Goal: Task Accomplishment & Management: Manage account settings

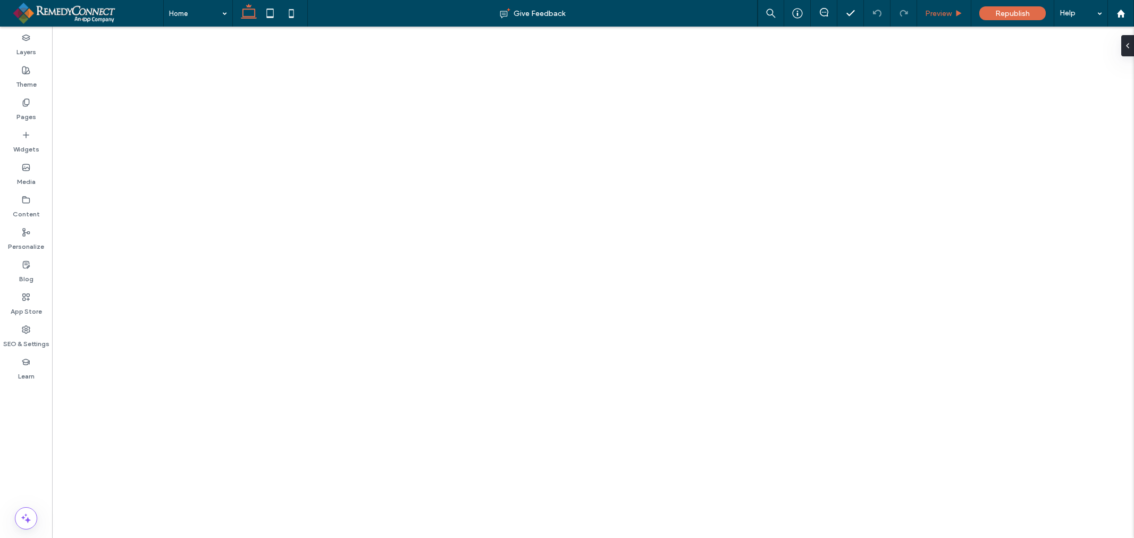
click at [944, 12] on span "Preview" at bounding box center [938, 13] width 27 height 9
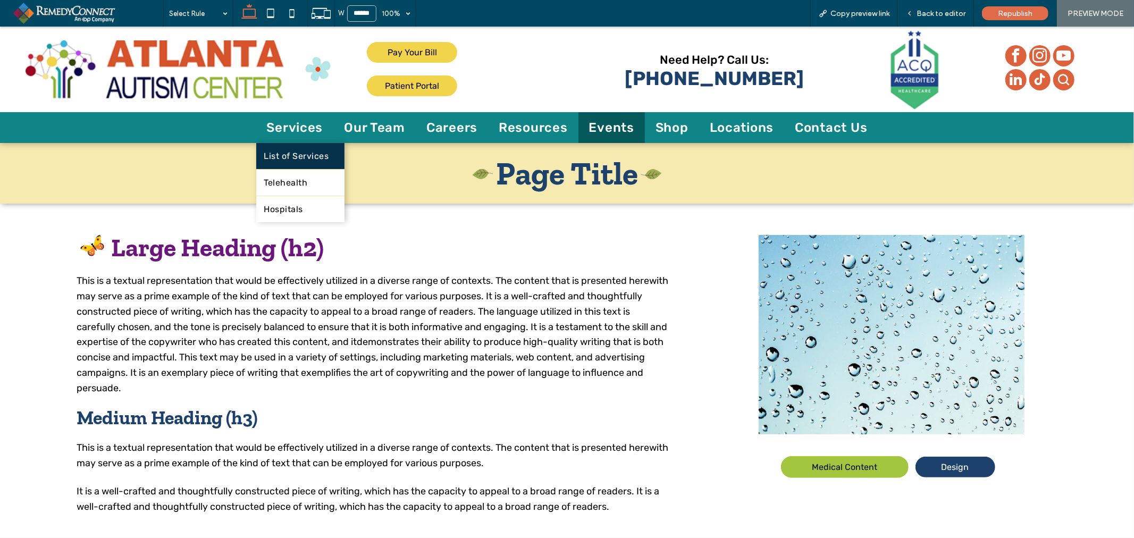
click at [285, 151] on span "List of Services" at bounding box center [296, 155] width 65 height 10
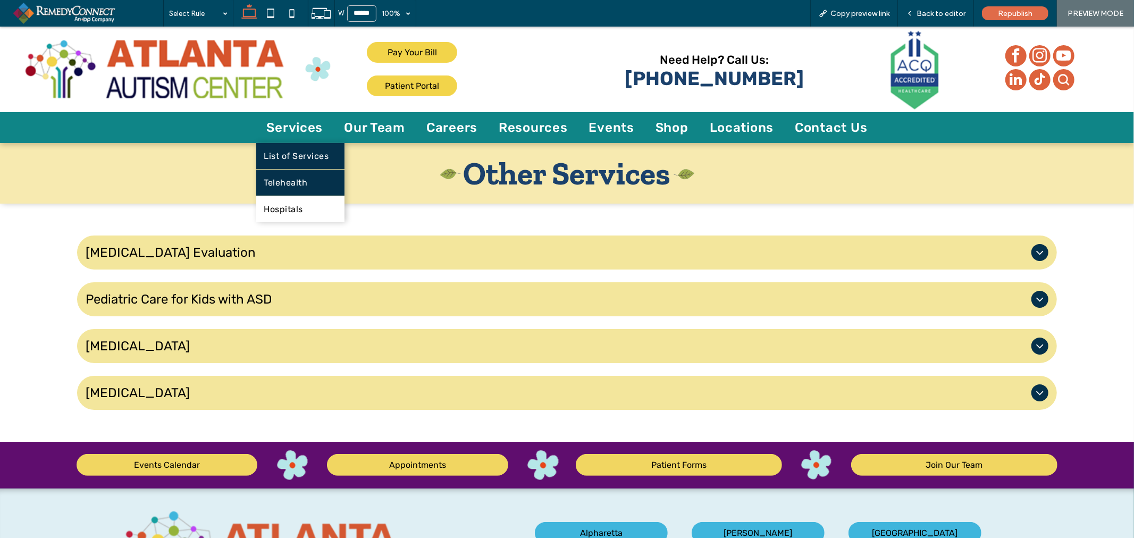
click at [292, 183] on span "Telehealth" at bounding box center [286, 182] width 44 height 10
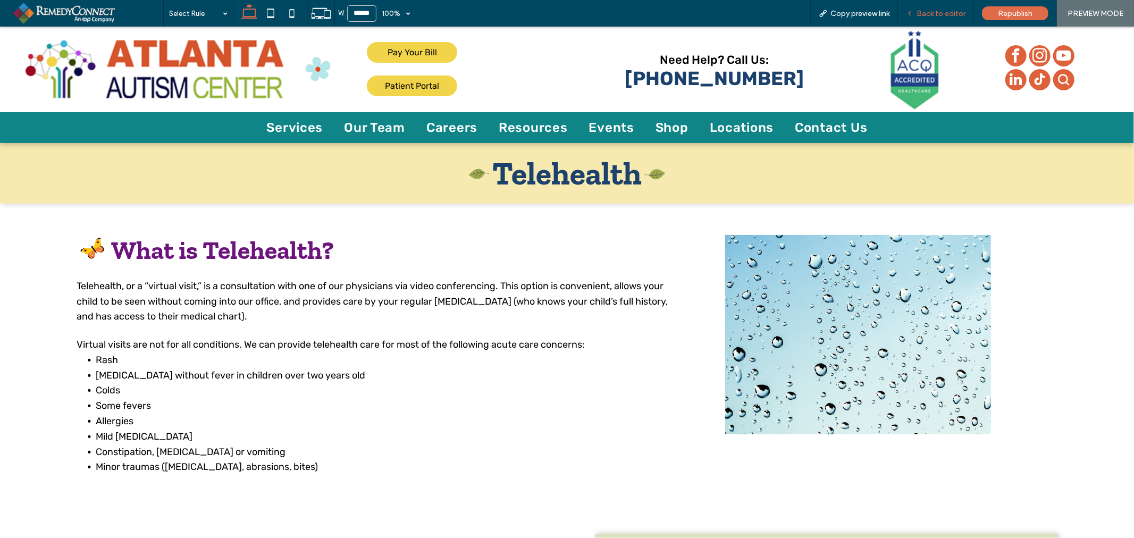
click at [943, 19] on div "Back to editor" at bounding box center [936, 13] width 76 height 27
drag, startPoint x: 934, startPoint y: 14, endPoint x: 118, endPoint y: 225, distance: 843.0
click at [934, 14] on span "Back to editor" at bounding box center [940, 13] width 49 height 9
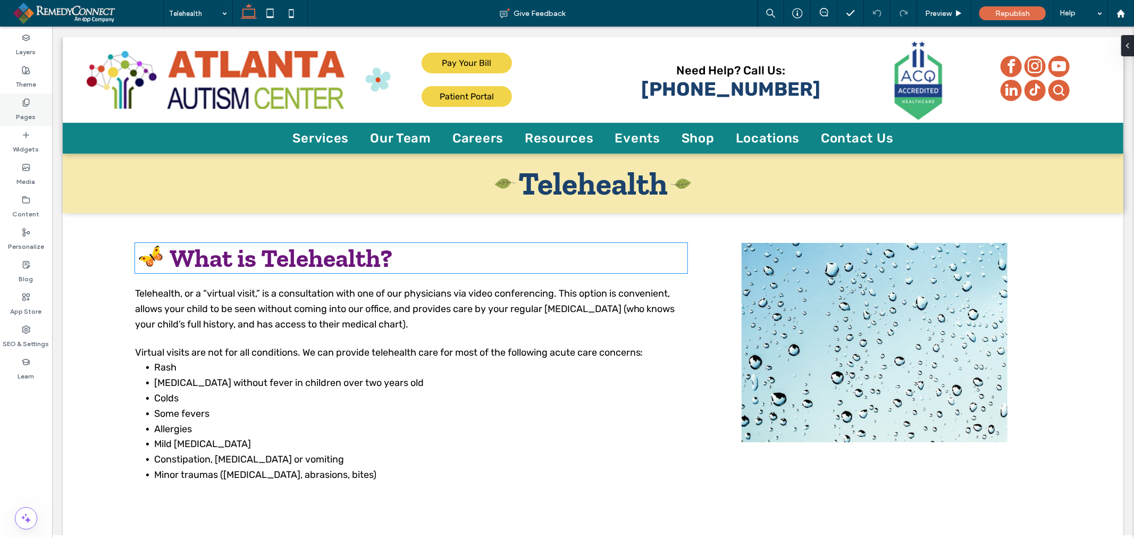
drag, startPoint x: 19, startPoint y: 102, endPoint x: 79, endPoint y: 207, distance: 121.6
click at [19, 102] on div "Pages" at bounding box center [26, 110] width 52 height 32
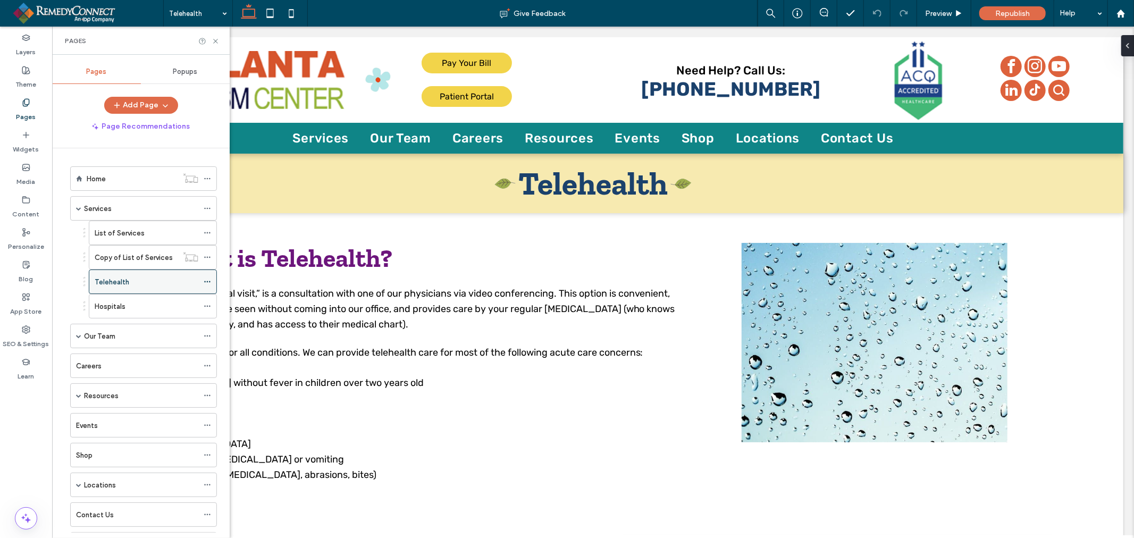
click at [208, 282] on icon at bounding box center [207, 281] width 7 height 7
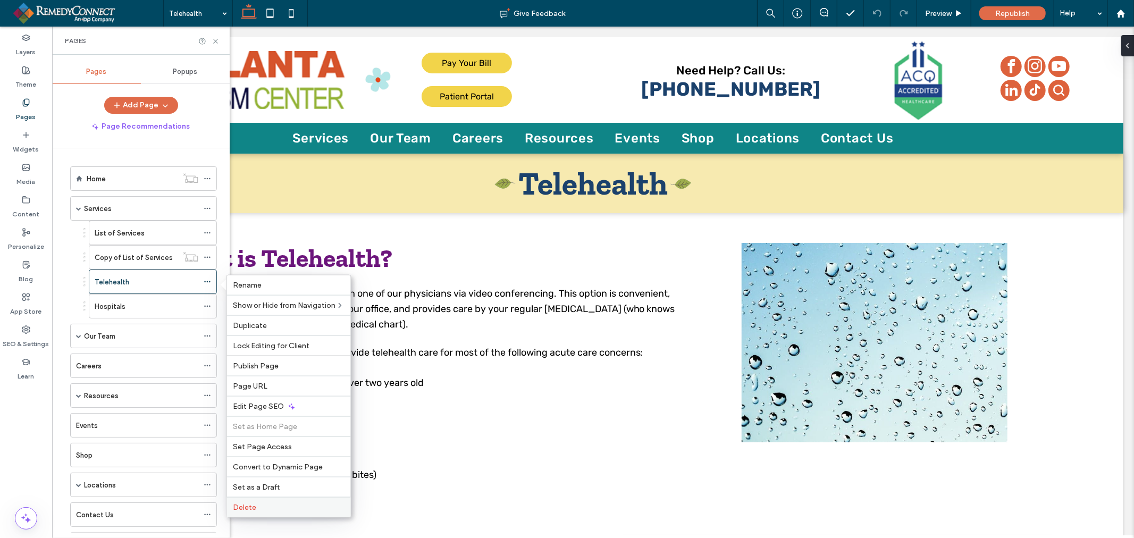
click at [250, 507] on span "Delete" at bounding box center [244, 507] width 23 height 9
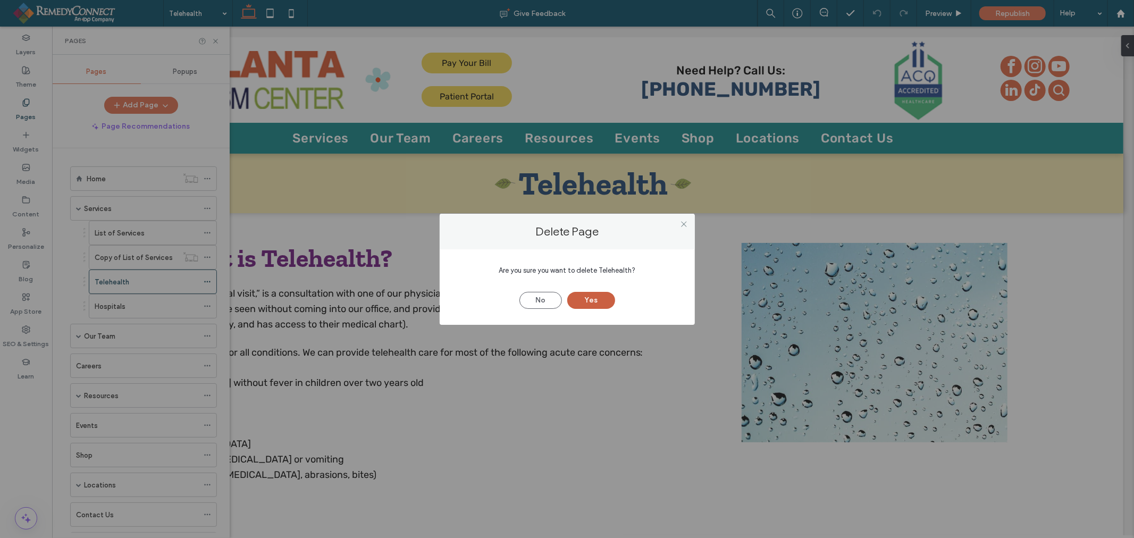
click at [601, 294] on button "Yes" at bounding box center [591, 300] width 48 height 17
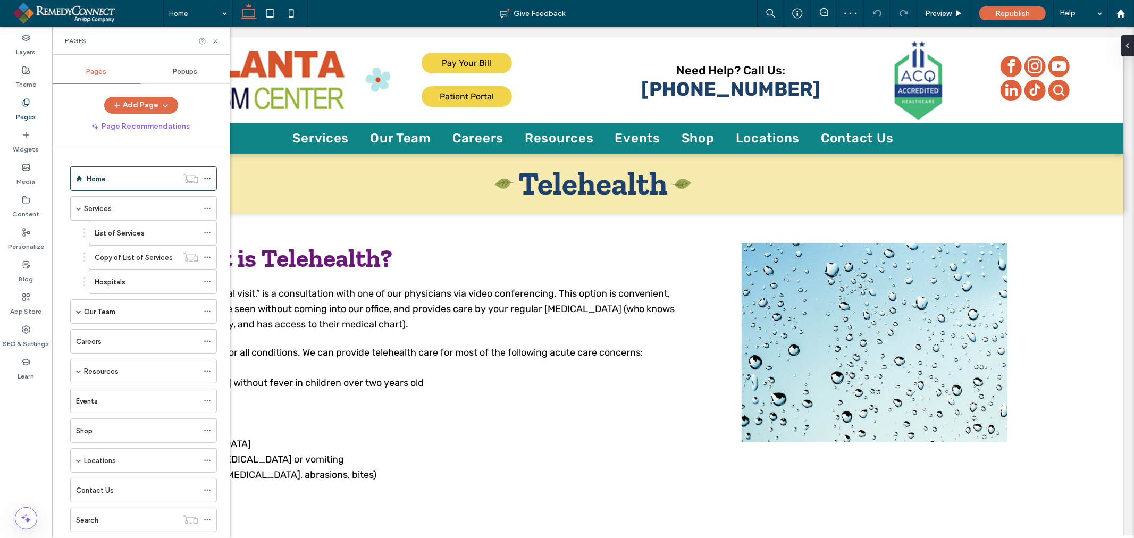
click at [206, 282] on div "Home Give Feedback Preview Republish Help Design Panel Site Comments Team & Cli…" at bounding box center [567, 269] width 1134 height 538
click at [212, 285] on div at bounding box center [210, 282] width 13 height 16
click at [208, 283] on icon at bounding box center [207, 281] width 7 height 7
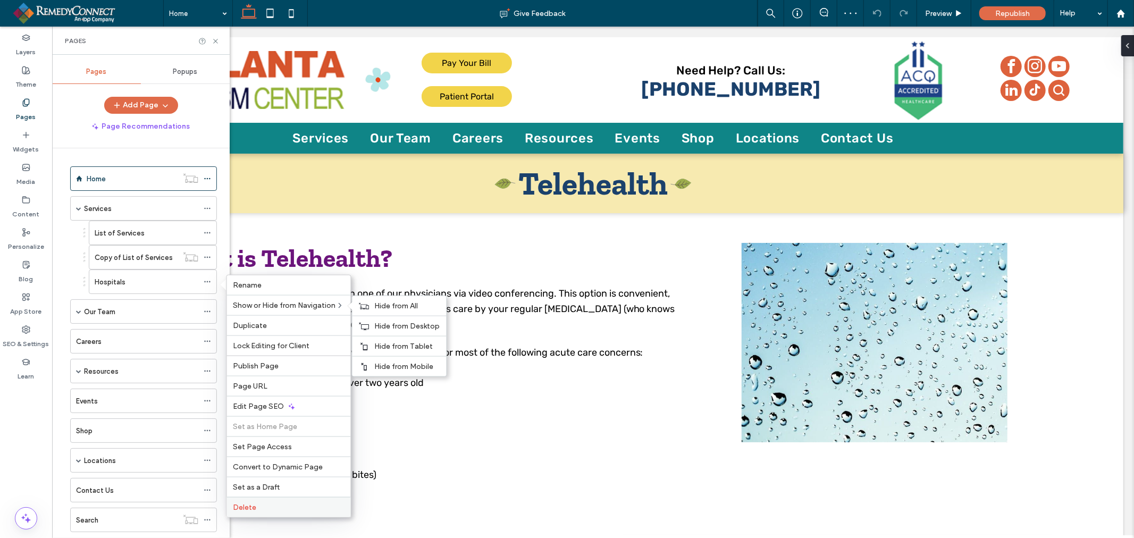
click at [279, 506] on label "Delete" at bounding box center [288, 507] width 111 height 9
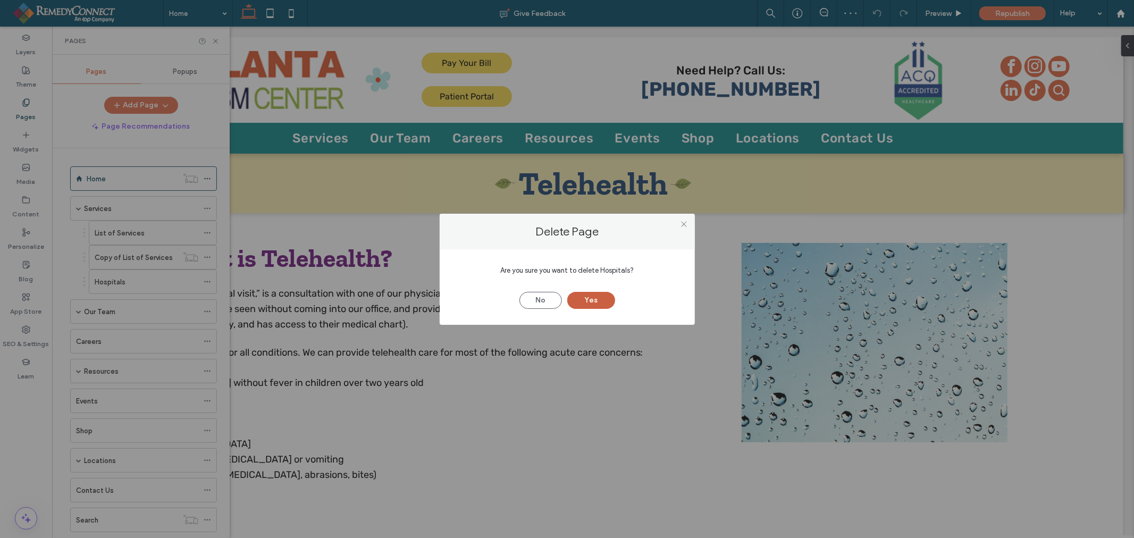
click at [601, 301] on button "Yes" at bounding box center [591, 300] width 48 height 17
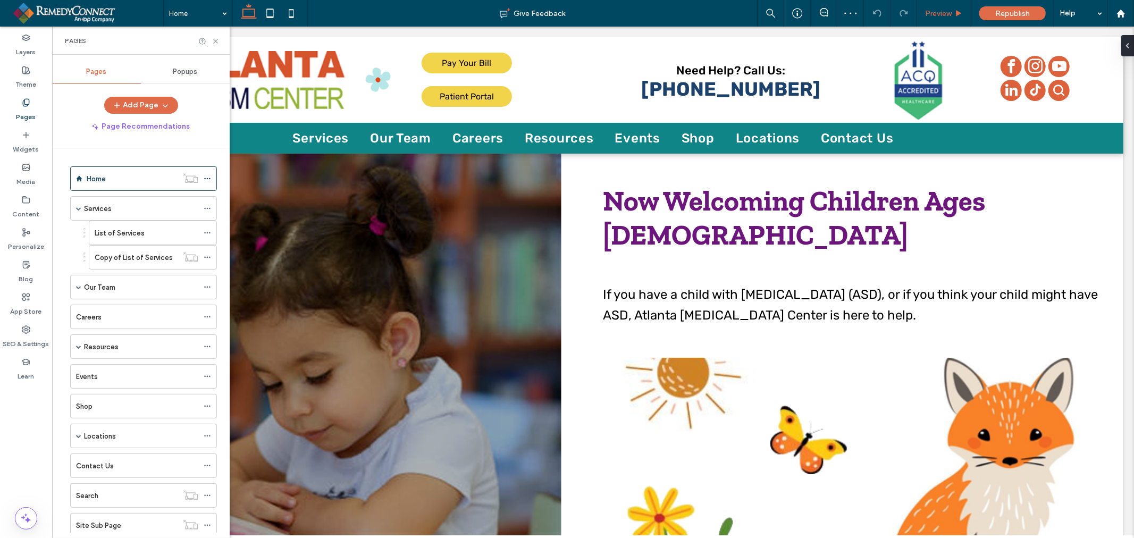
click at [946, 16] on span "Preview" at bounding box center [938, 13] width 27 height 9
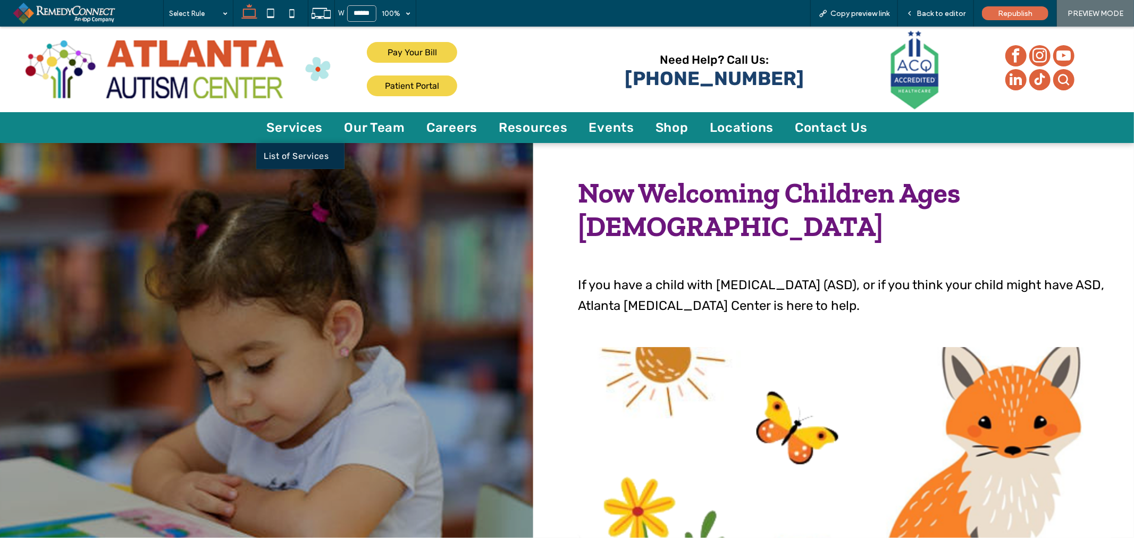
click at [294, 150] on span "List of Services" at bounding box center [296, 155] width 65 height 10
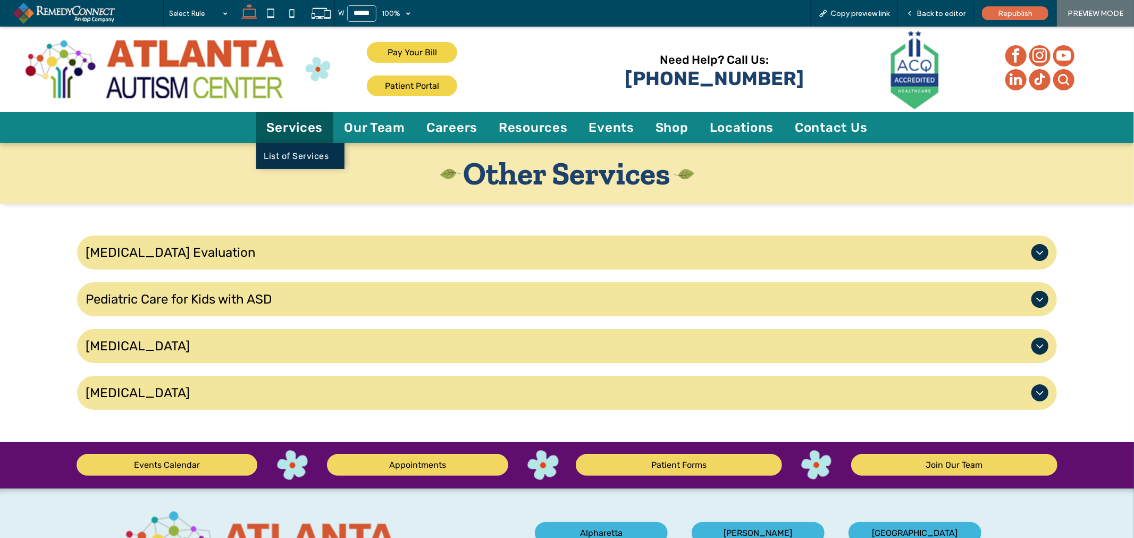
click at [296, 126] on span "Services" at bounding box center [295, 127] width 56 height 15
click at [955, 9] on span "Back to editor" at bounding box center [940, 13] width 49 height 9
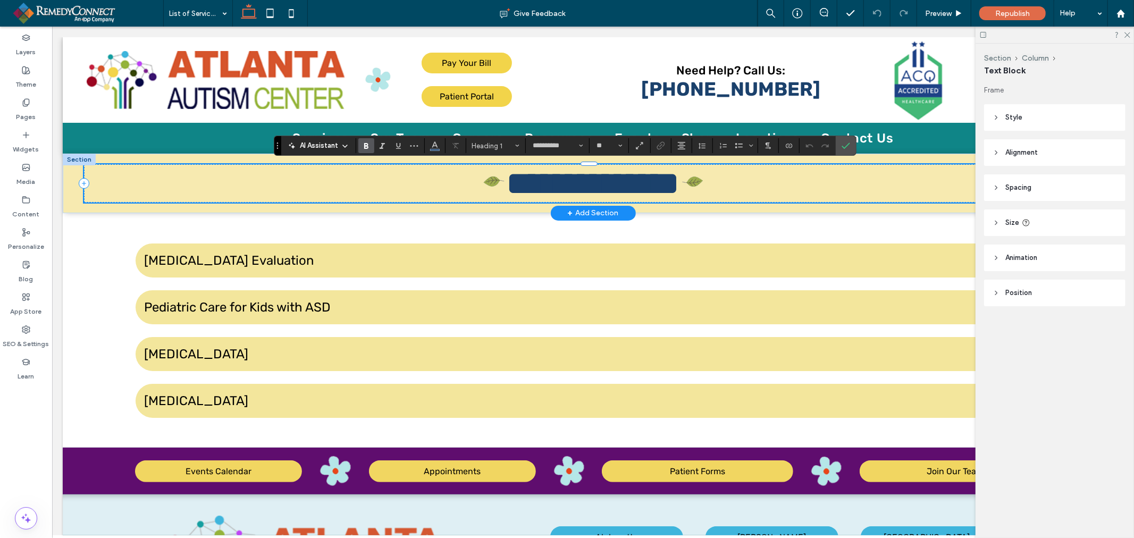
type input "**********"
type input "**"
drag, startPoint x: 569, startPoint y: 187, endPoint x: 492, endPoint y: 187, distance: 77.1
click at [492, 184] on span "**********" at bounding box center [593, 183] width 220 height 32
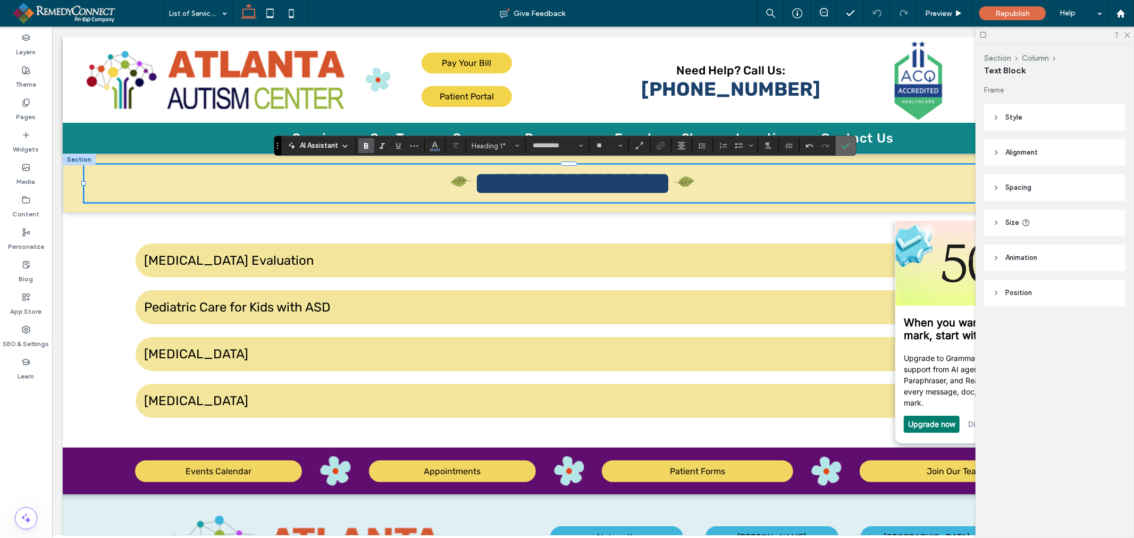
click at [847, 149] on icon "Confirm" at bounding box center [845, 145] width 9 height 9
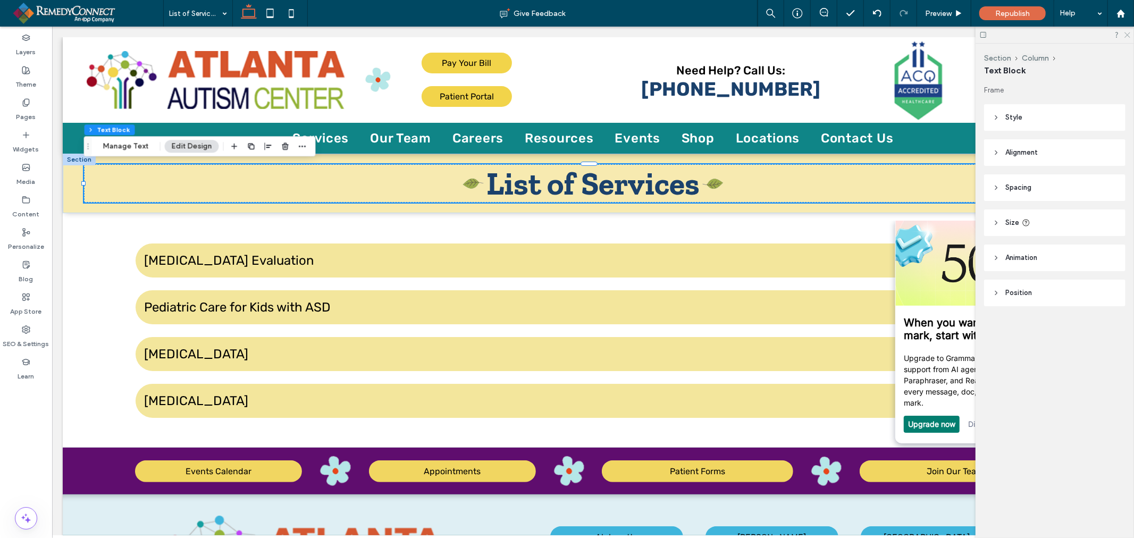
click at [1124, 36] on icon at bounding box center [1126, 34] width 7 height 7
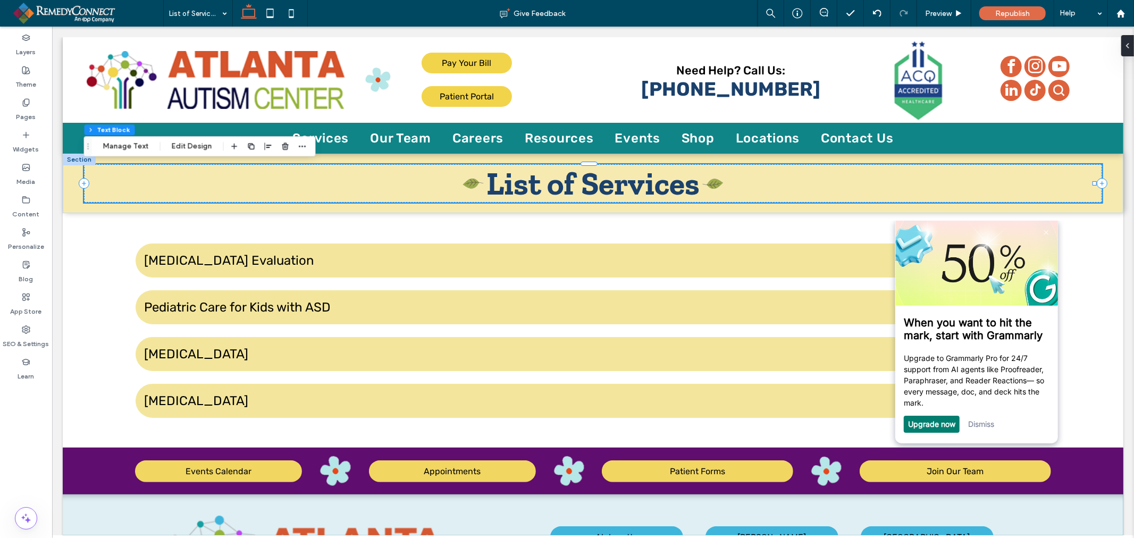
click at [983, 428] on link "Dismiss" at bounding box center [981, 423] width 26 height 9
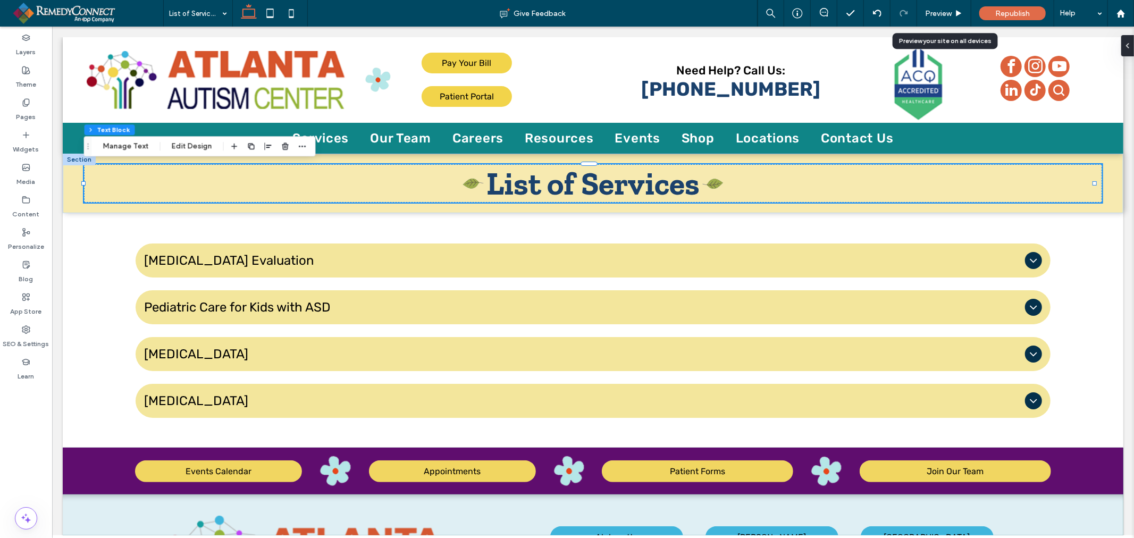
click at [945, 16] on span "Preview" at bounding box center [938, 13] width 27 height 9
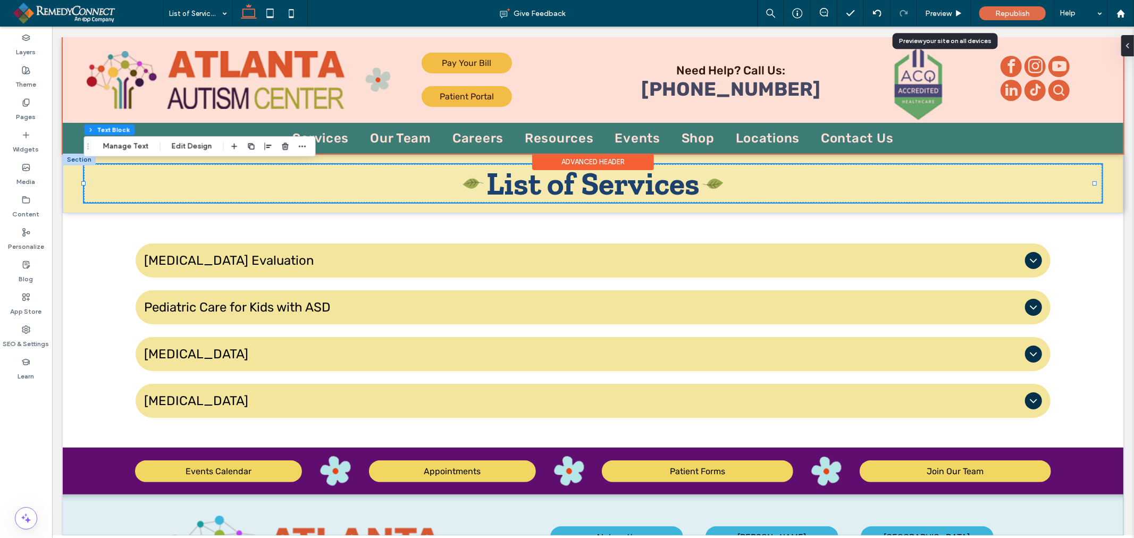
click at [218, 78] on img at bounding box center [215, 79] width 258 height 58
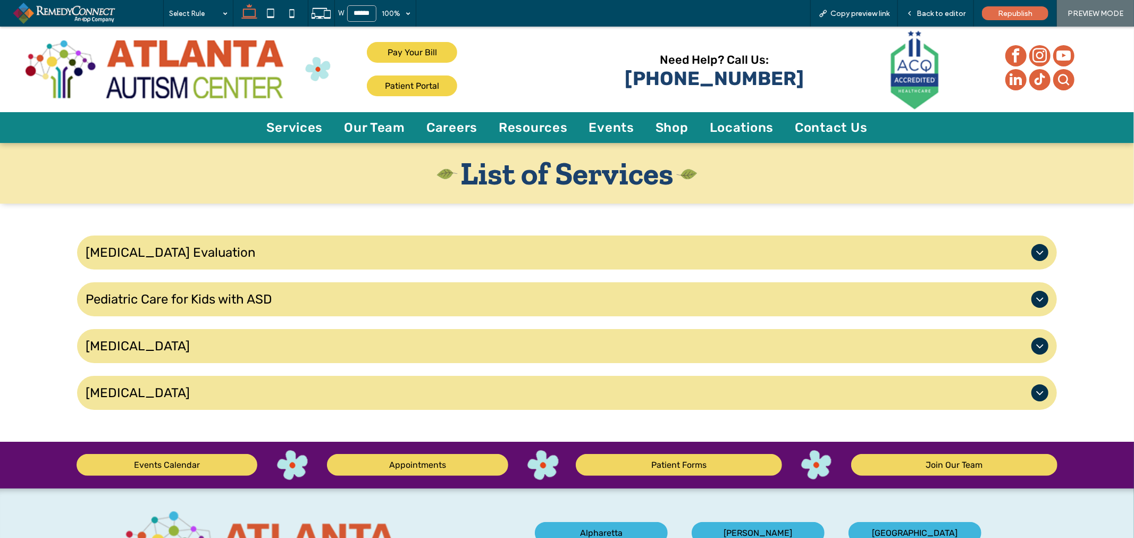
click at [197, 64] on div at bounding box center [567, 269] width 1134 height 538
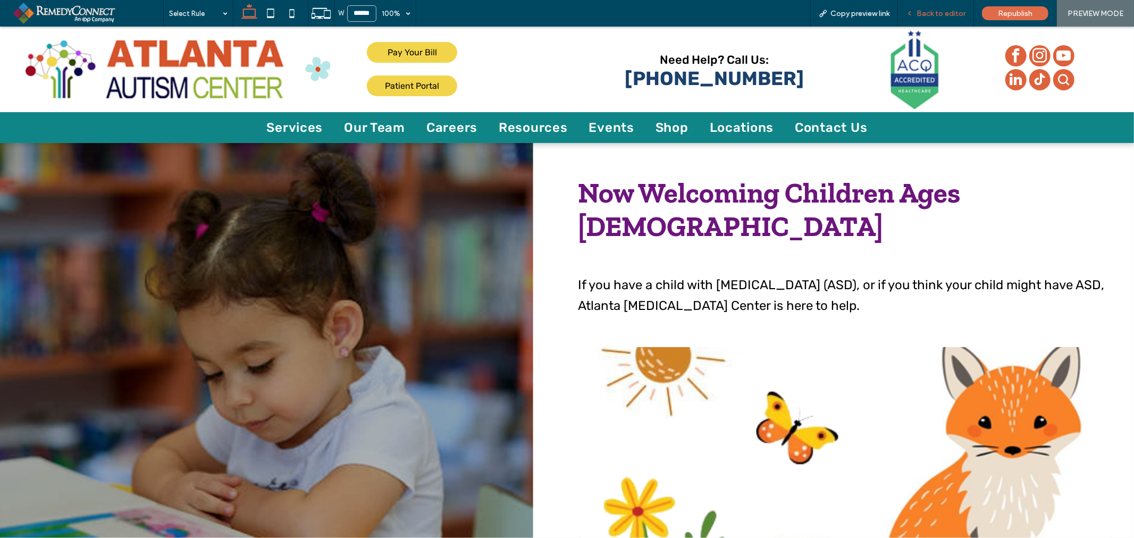
drag, startPoint x: 75, startPoint y: 201, endPoint x: 935, endPoint y: 12, distance: 880.5
click at [935, 12] on span "Back to editor" at bounding box center [940, 13] width 49 height 9
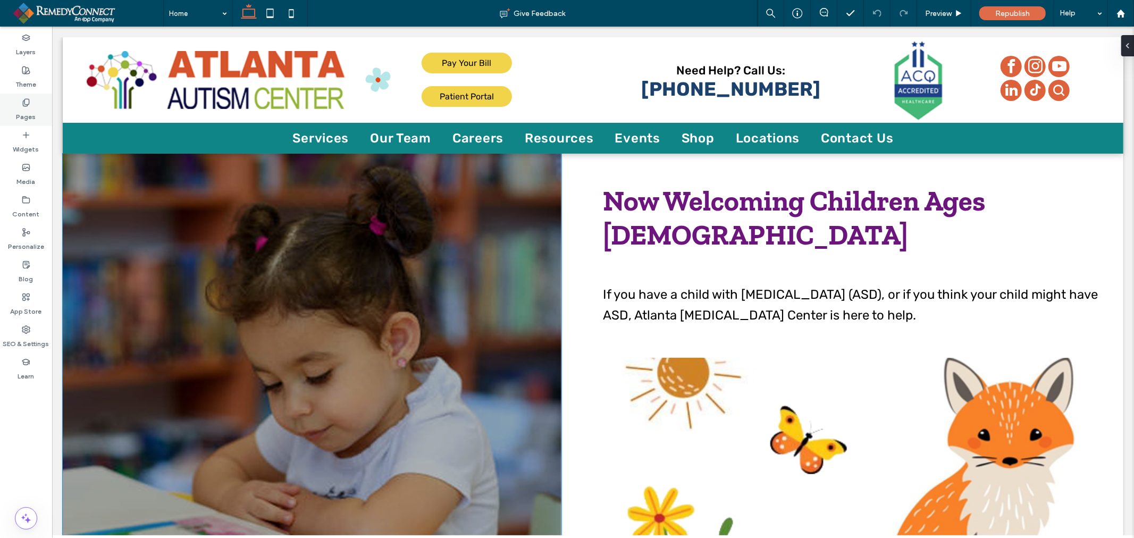
click at [35, 105] on div "Pages" at bounding box center [26, 110] width 52 height 32
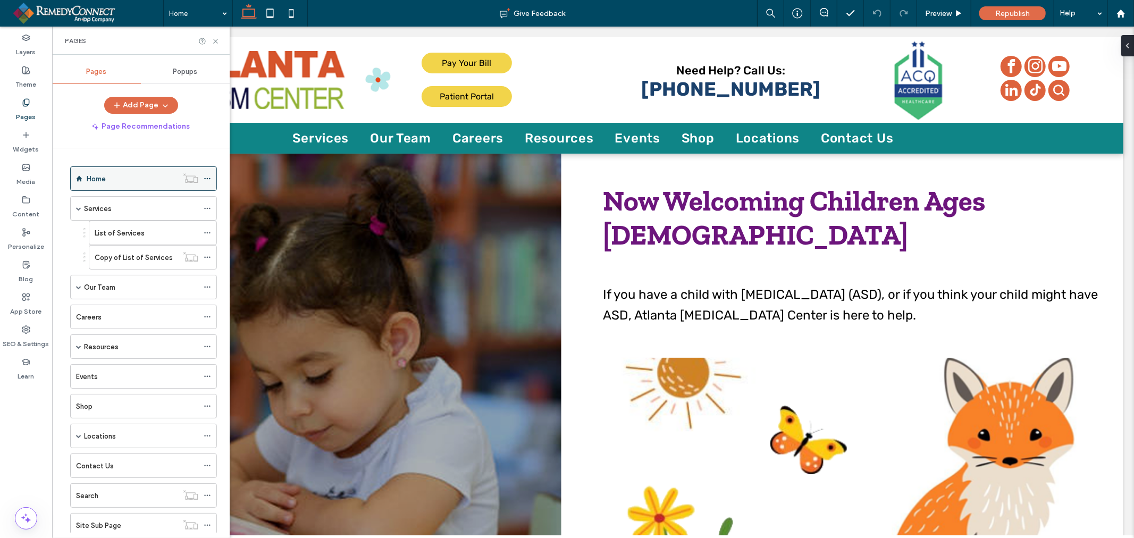
click at [206, 178] on icon at bounding box center [207, 178] width 7 height 7
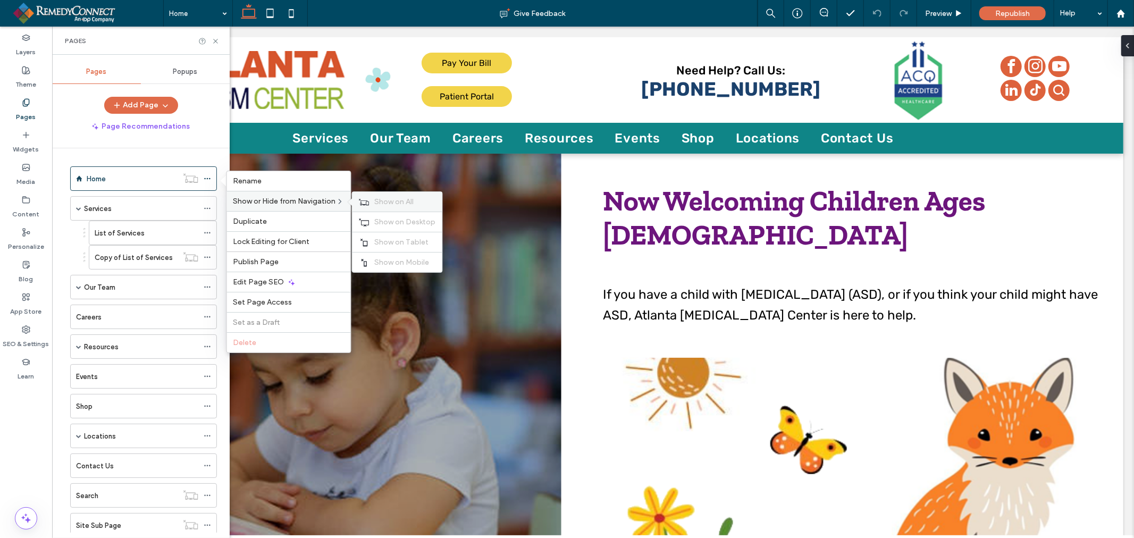
click at [406, 201] on span "Show on All" at bounding box center [394, 201] width 39 height 9
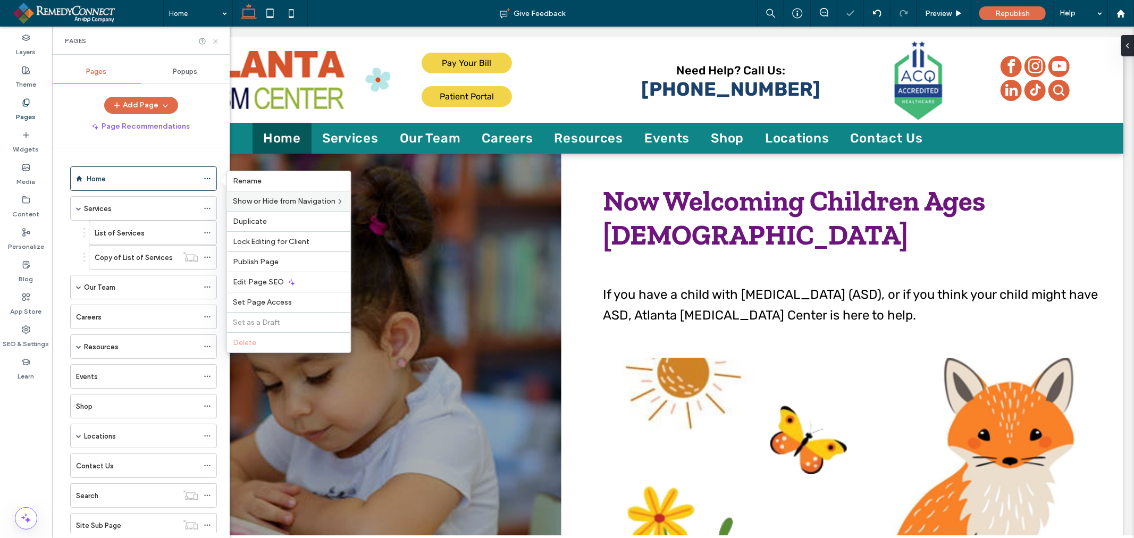
click at [216, 38] on icon at bounding box center [216, 41] width 8 height 8
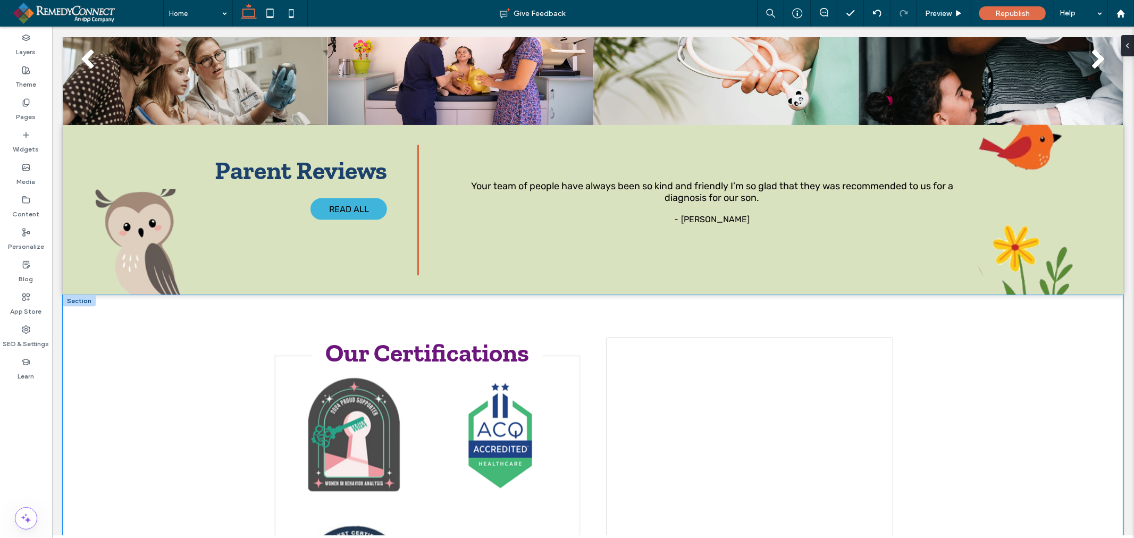
scroll to position [1063, 0]
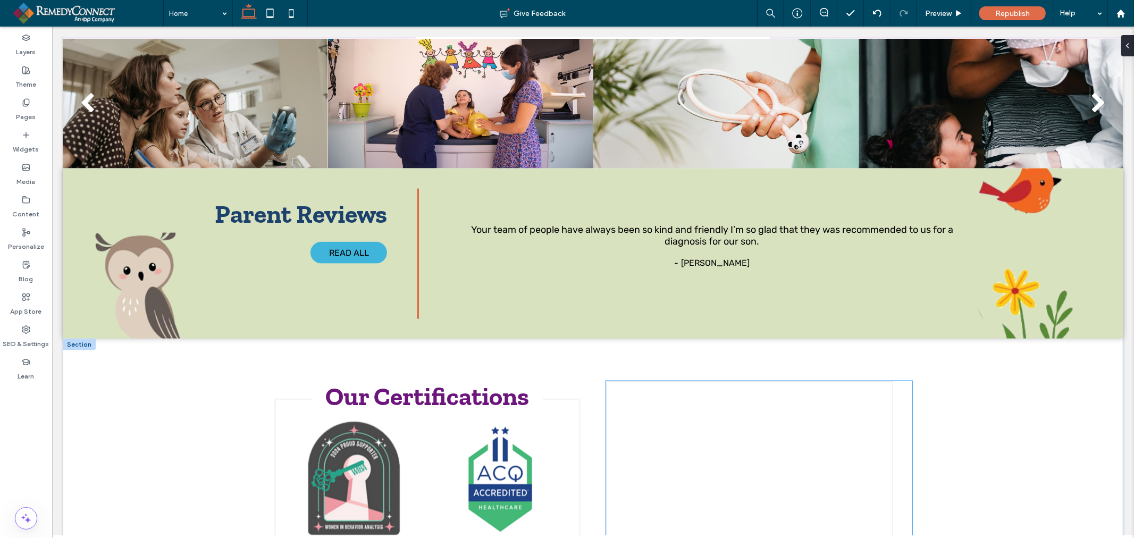
click at [720, 388] on div at bounding box center [758, 535] width 306 height 308
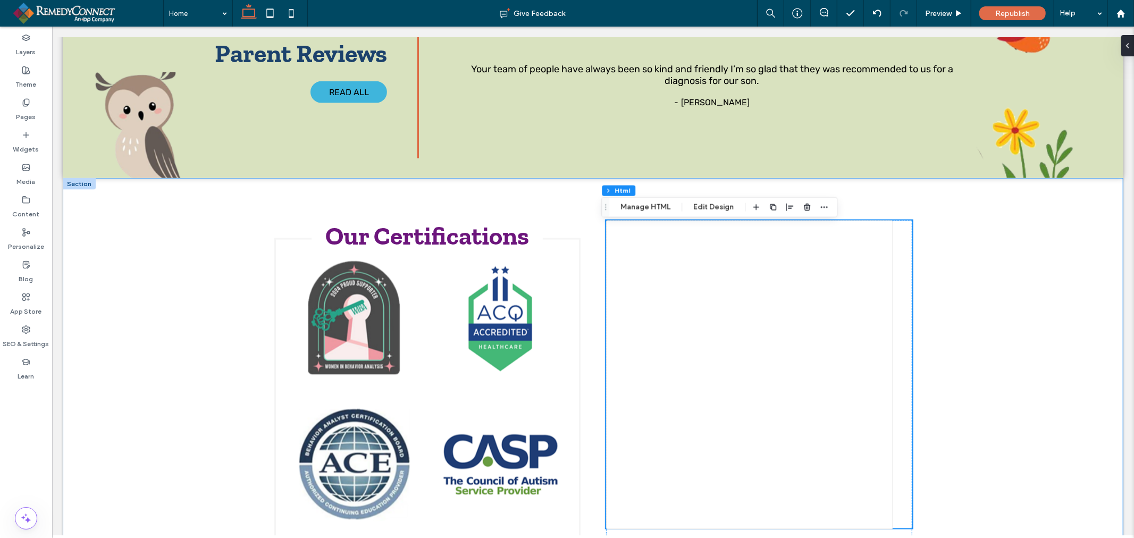
scroll to position [1181, 0]
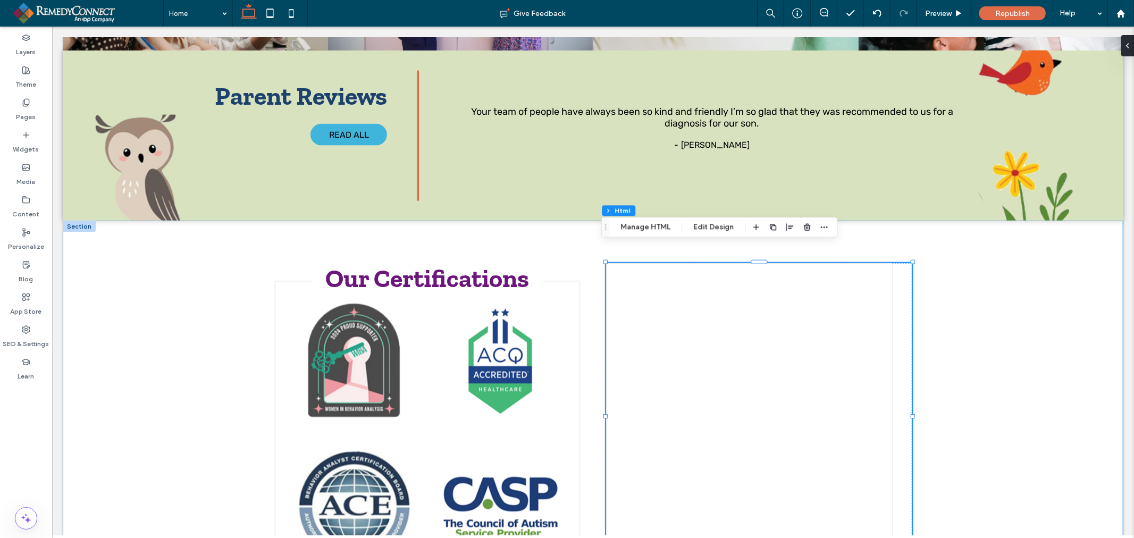
click at [935, 319] on div "Our Certifications Button Button Button Button" at bounding box center [592, 424] width 1060 height 409
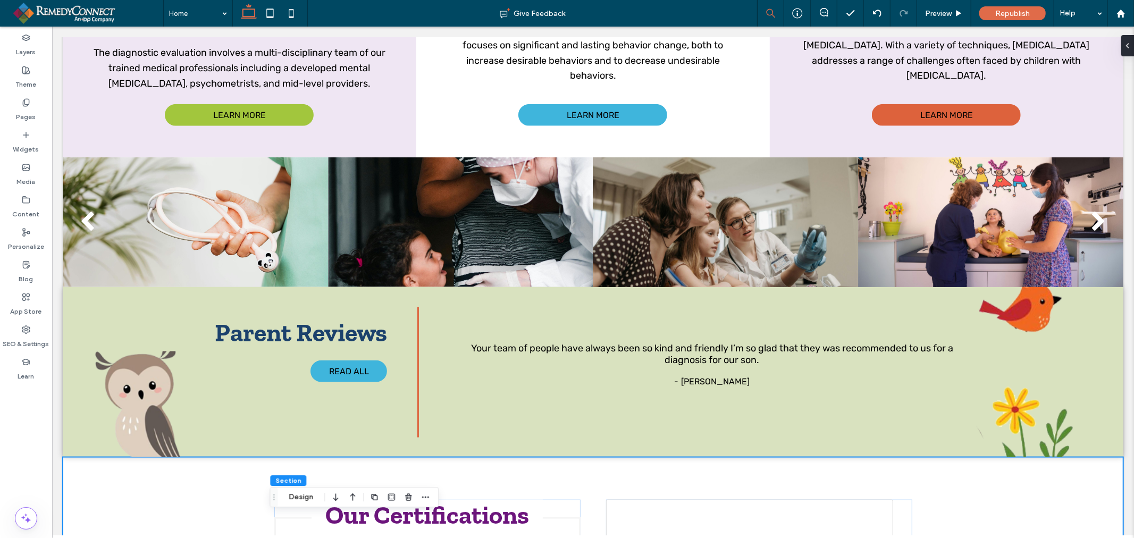
scroll to position [236, 0]
